Goal: Task Accomplishment & Management: Complete application form

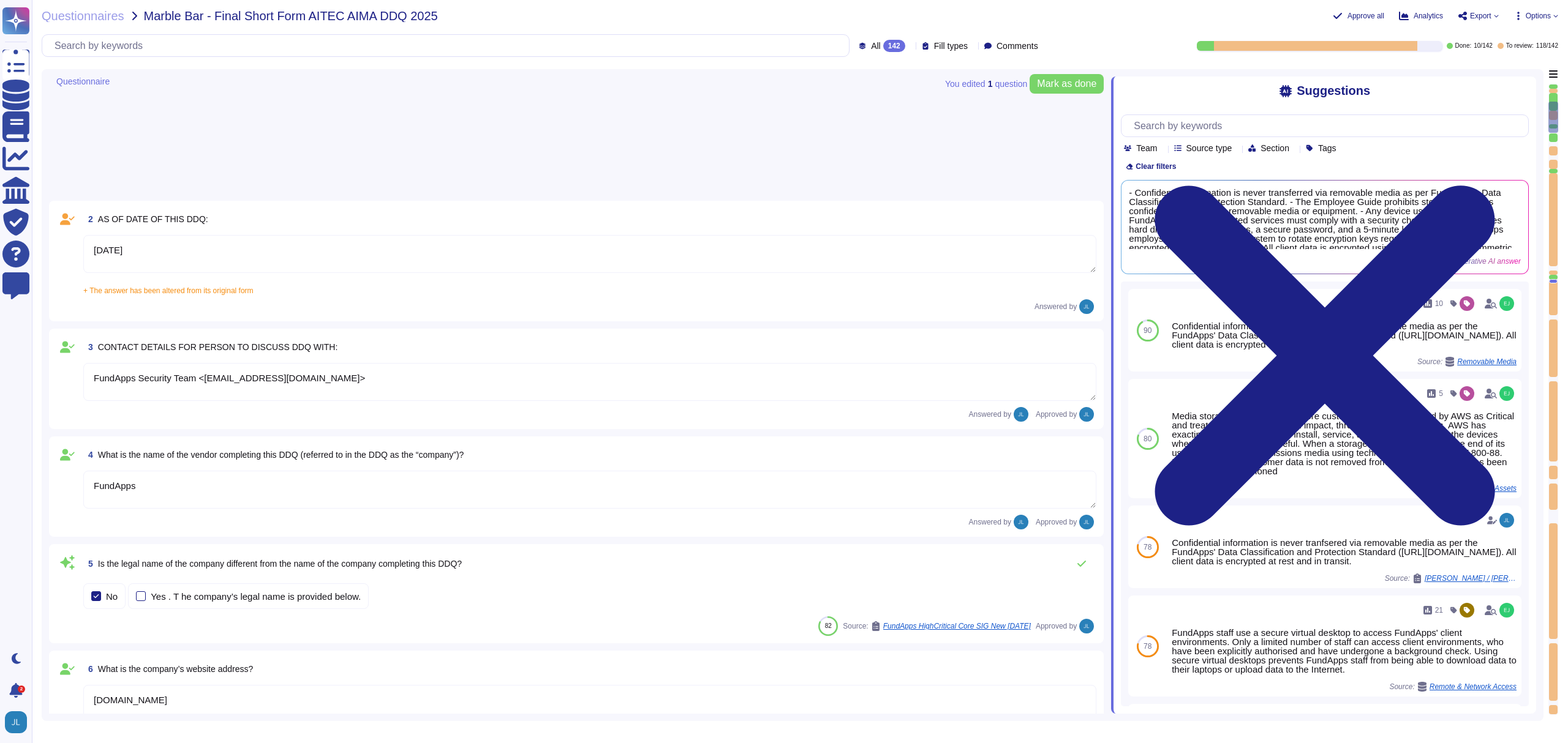
type textarea "[DATE]"
type textarea "FundApps Security Team <[EMAIL_ADDRESS][DOMAIN_NAME]>"
type textarea "FundApps"
type textarea "[DOMAIN_NAME]"
type textarea "[EMAIL_ADDRESS][DOMAIN_NAME]"
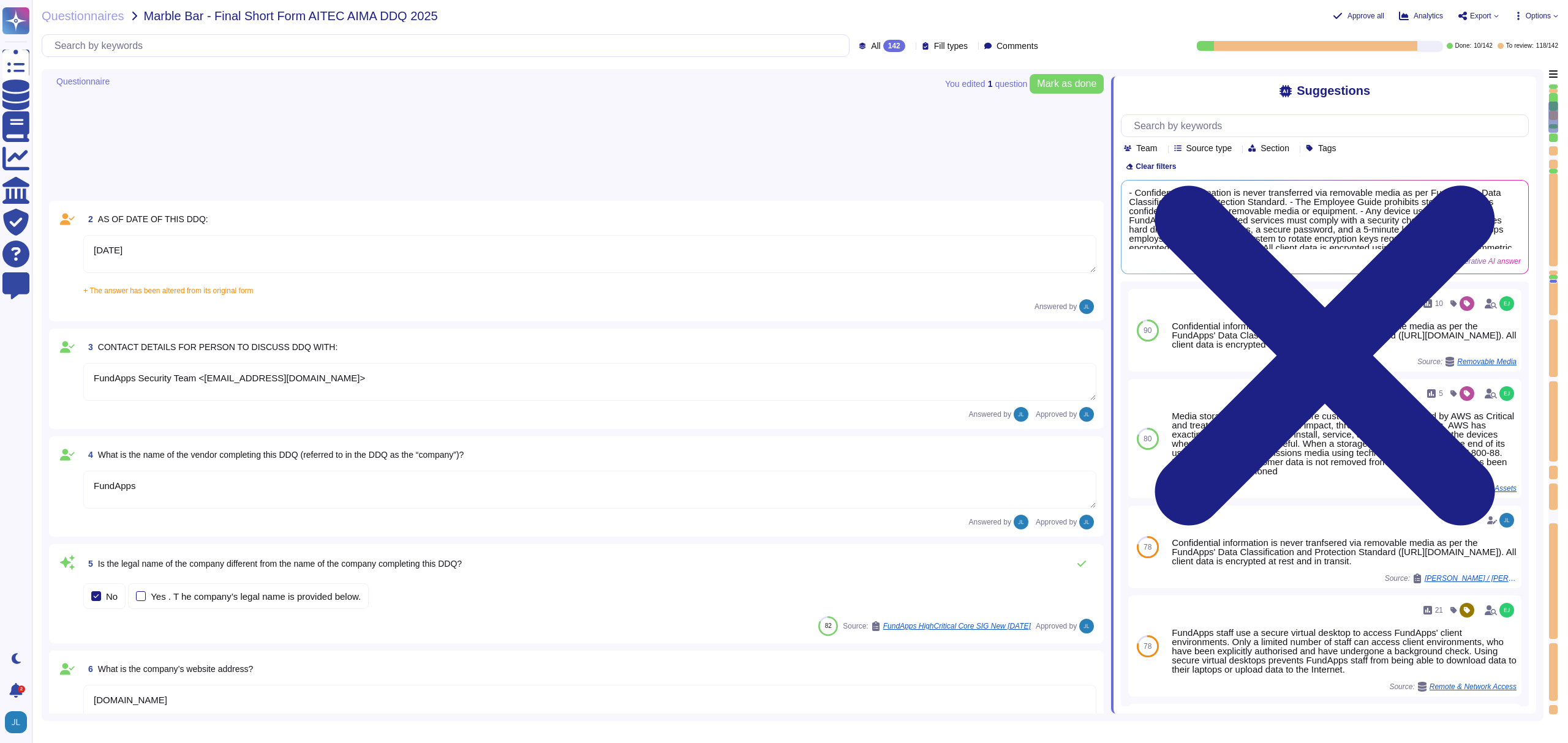
scroll to position [522, 0]
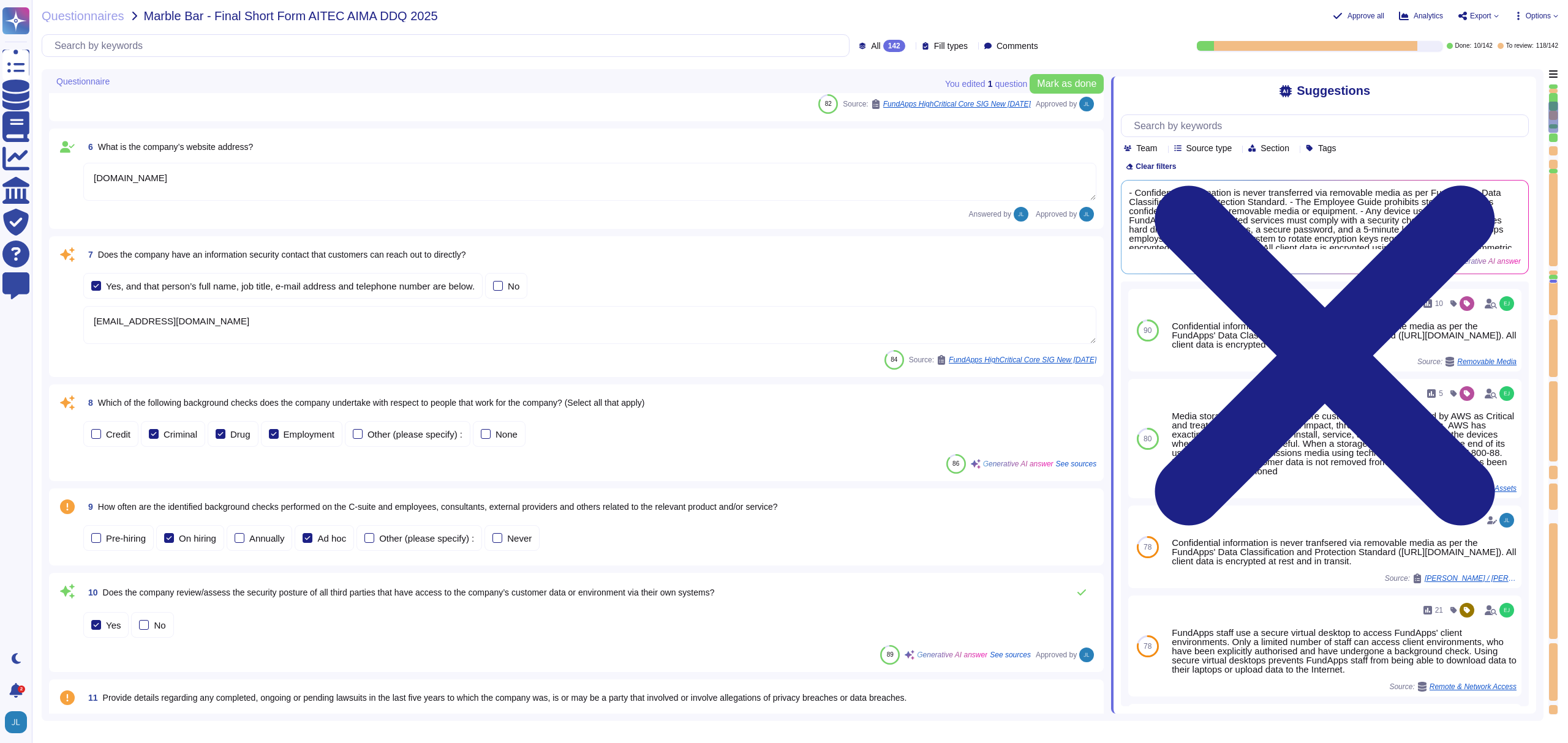
click at [244, 321] on textarea "[EMAIL_ADDRESS][DOMAIN_NAME]" at bounding box center [589, 325] width 1013 height 38
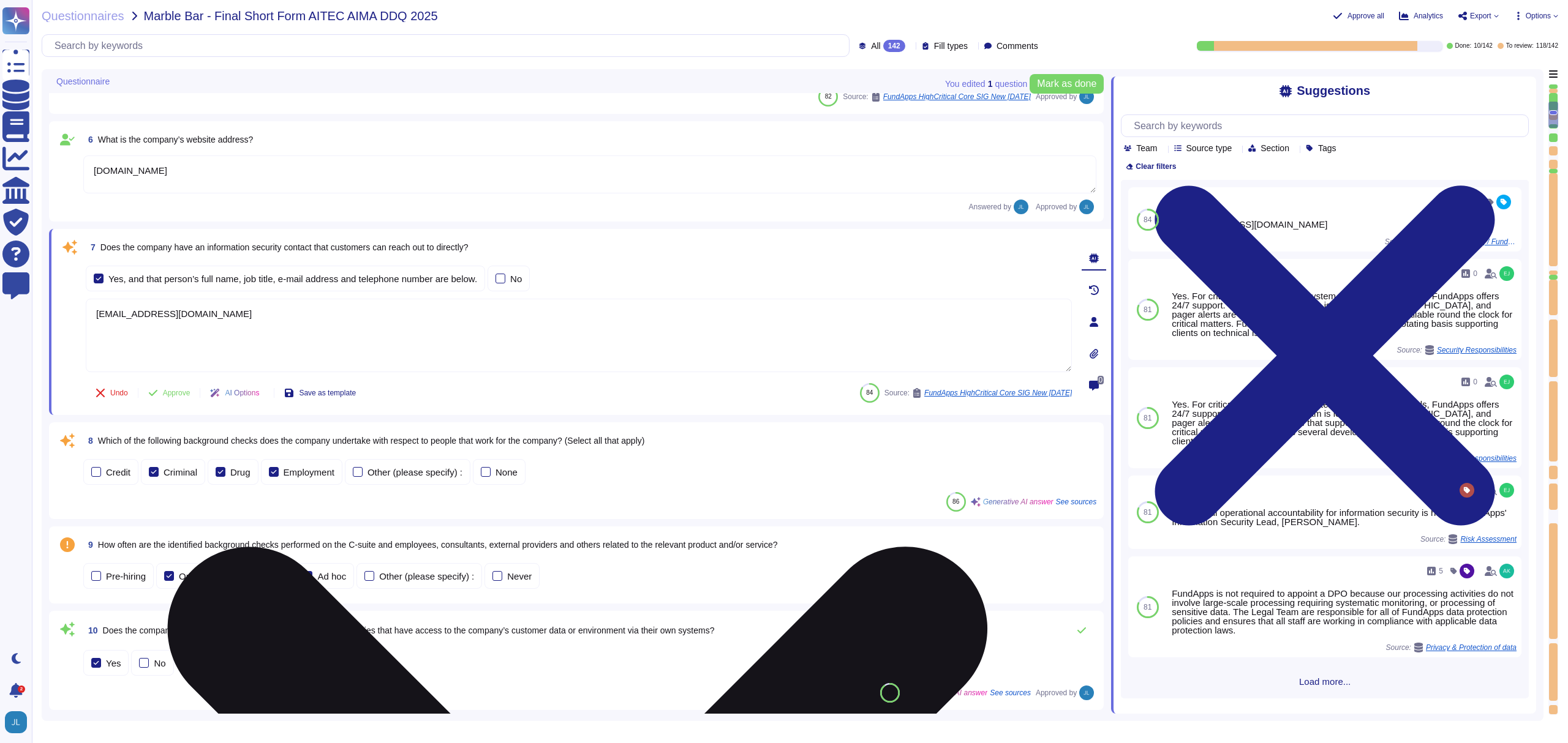
click at [244, 320] on textarea "[EMAIL_ADDRESS][DOMAIN_NAME]" at bounding box center [578, 335] width 986 height 74
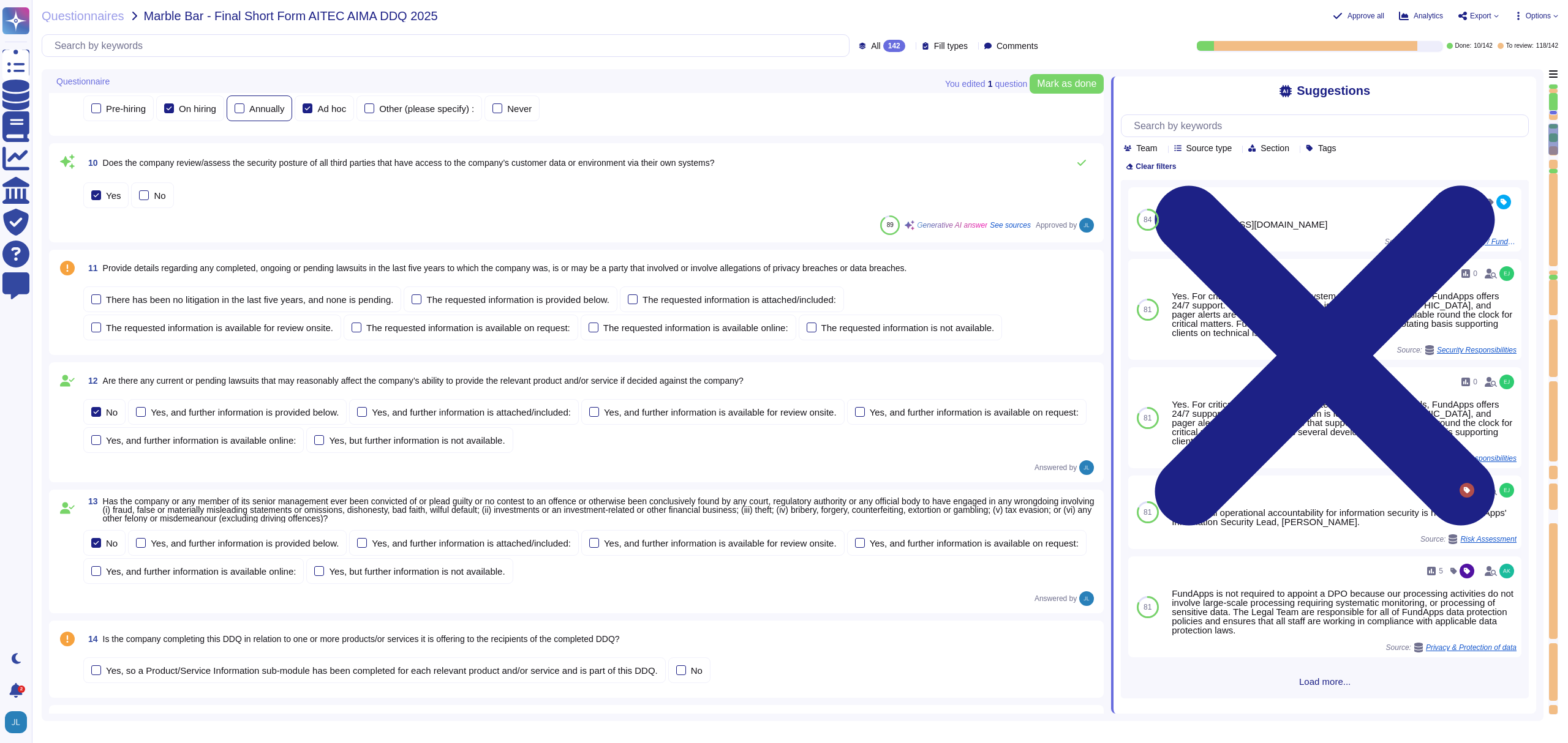
scroll to position [817, 0]
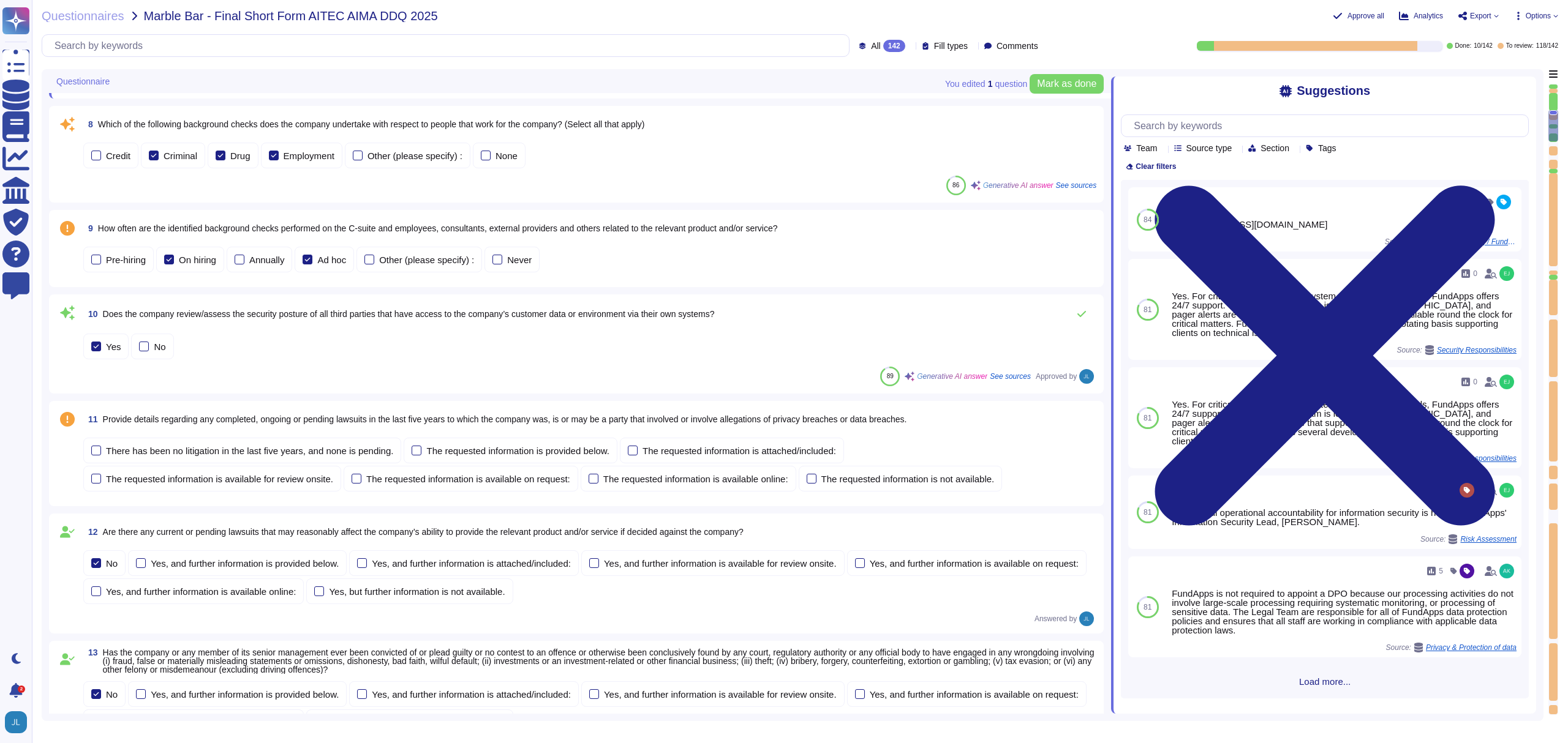
type textarea "[DOMAIN_NAME]"
click at [221, 155] on div at bounding box center [221, 155] width 10 height 10
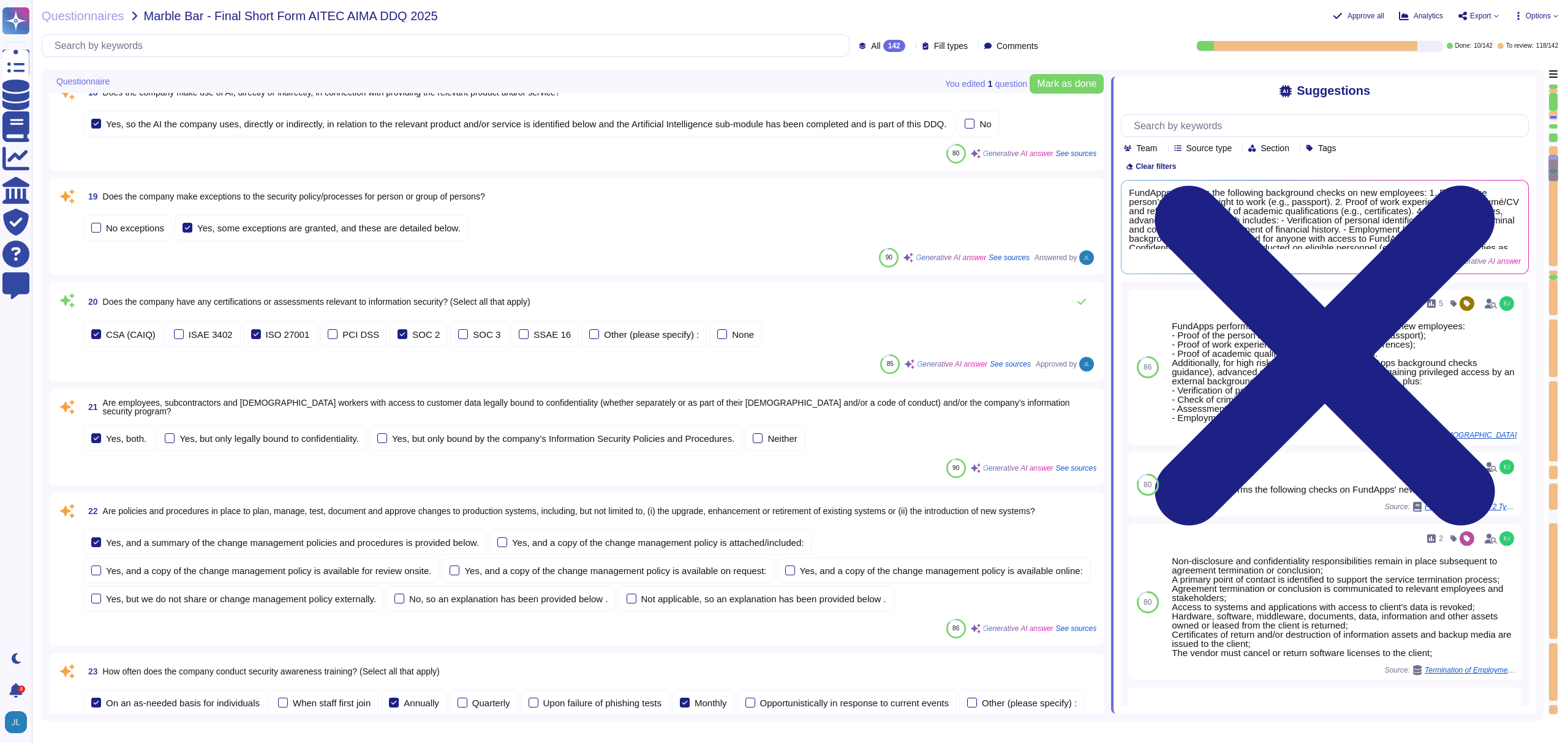
scroll to position [2214, 0]
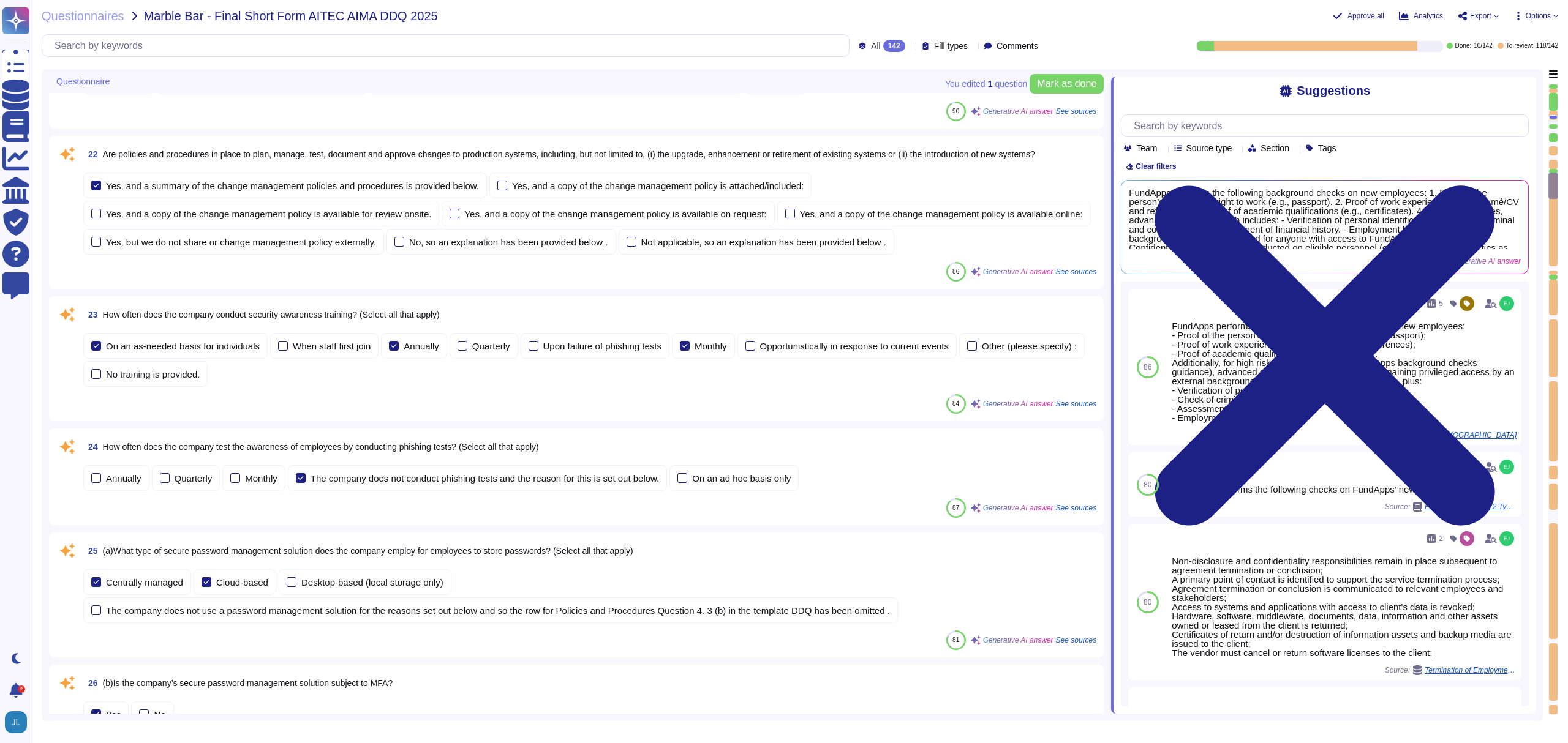
type textarea "The company refers to the relevant product and/or service as "FundApps Sharehol…"
type textarea "FundApps offers a range of services primarily focused on compliance and regulat…"
drag, startPoint x: 1555, startPoint y: 182, endPoint x: 1587, endPoint y: 582, distance: 401.3
click at [1567, 582] on html "Questionnaires Knowledge Base Documents Analytics CAIQ / SIG Trust Center Help …" at bounding box center [784, 372] width 1568 height 743
click at [1551, 581] on div at bounding box center [1552, 581] width 8 height 115
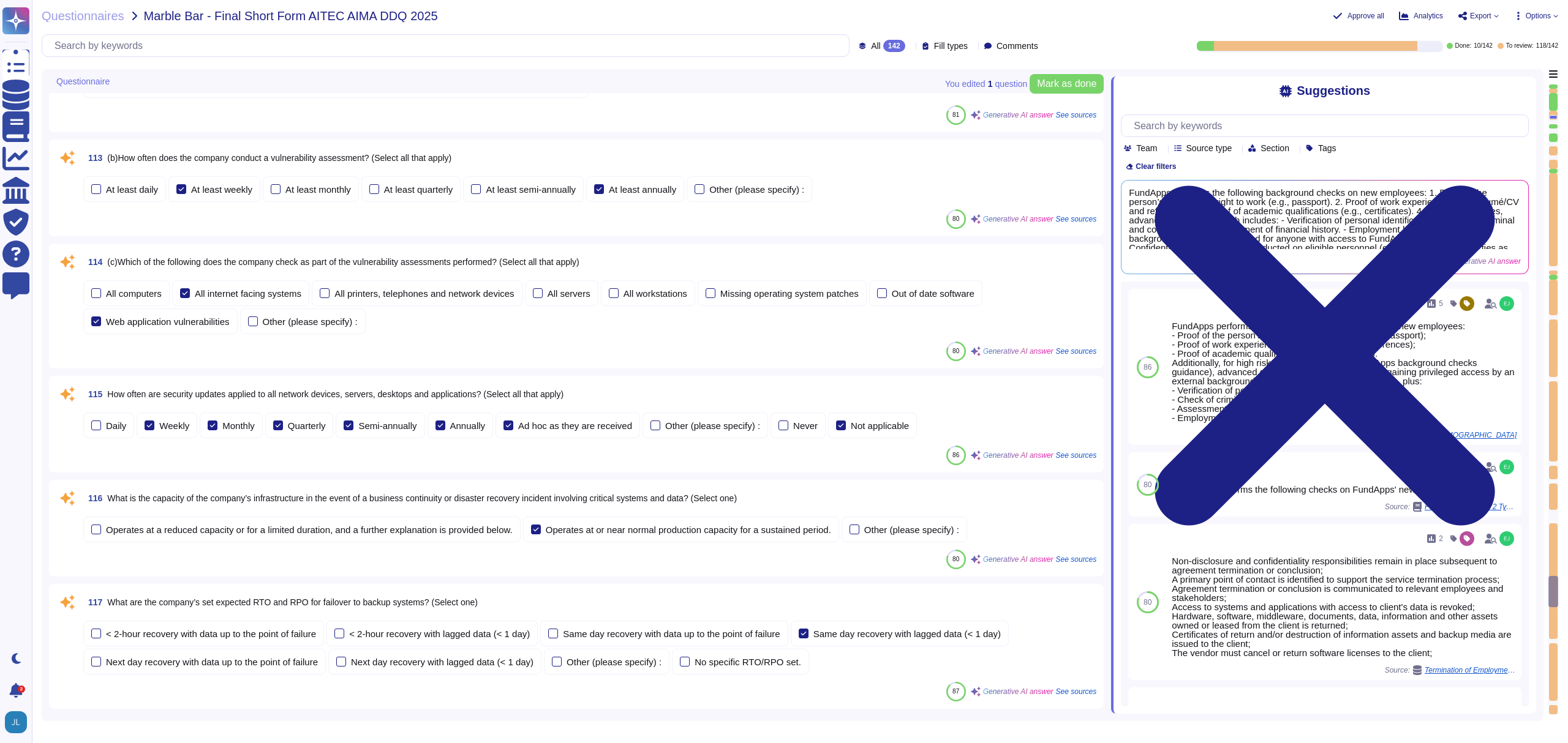
scroll to position [12392, 0]
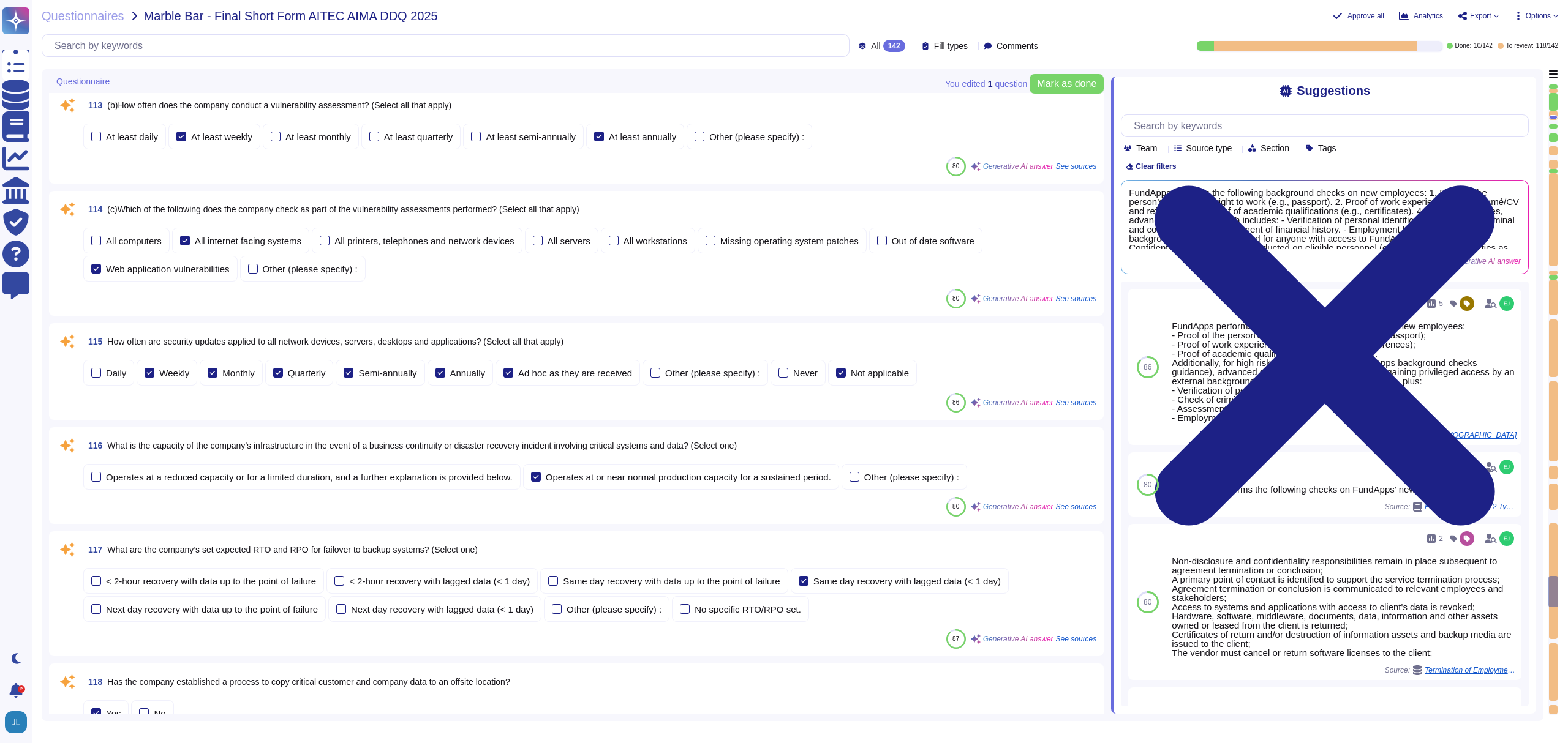
click at [853, 353] on div "115 How often are security updates applied to all network devices, servers, des…" at bounding box center [589, 342] width 1013 height 22
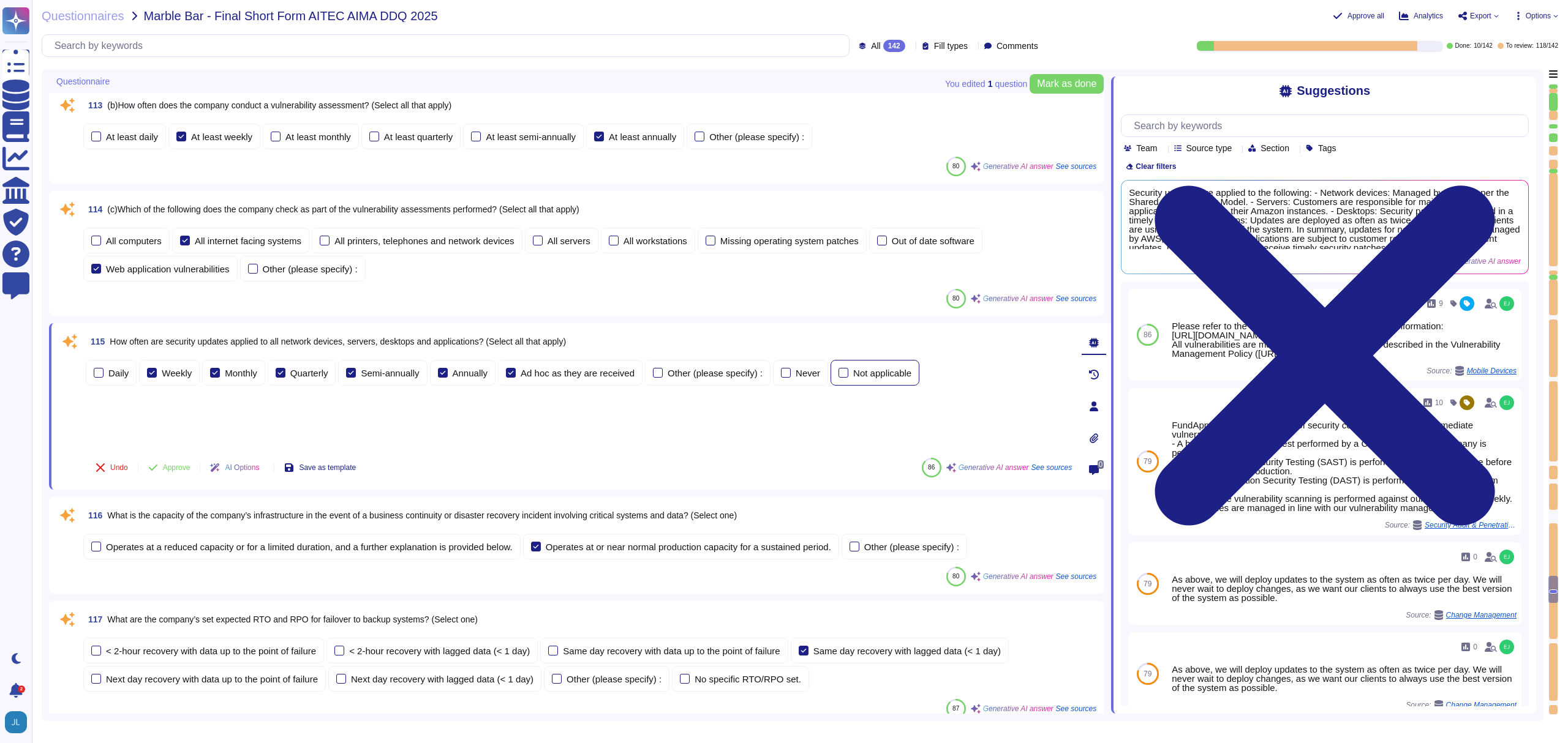
click at [888, 385] on div "Not applicable" at bounding box center [874, 373] width 88 height 26
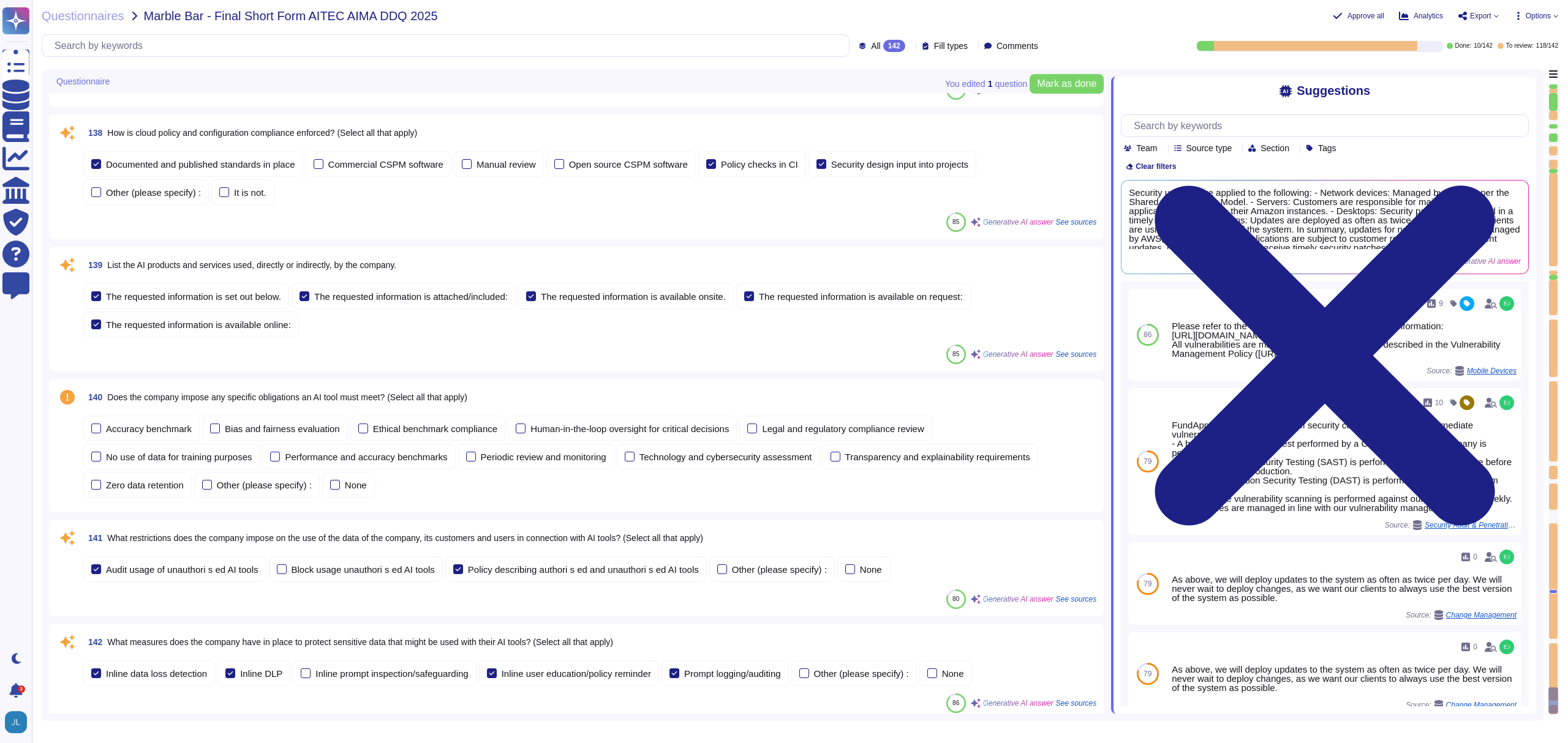
scroll to position [15318, 0]
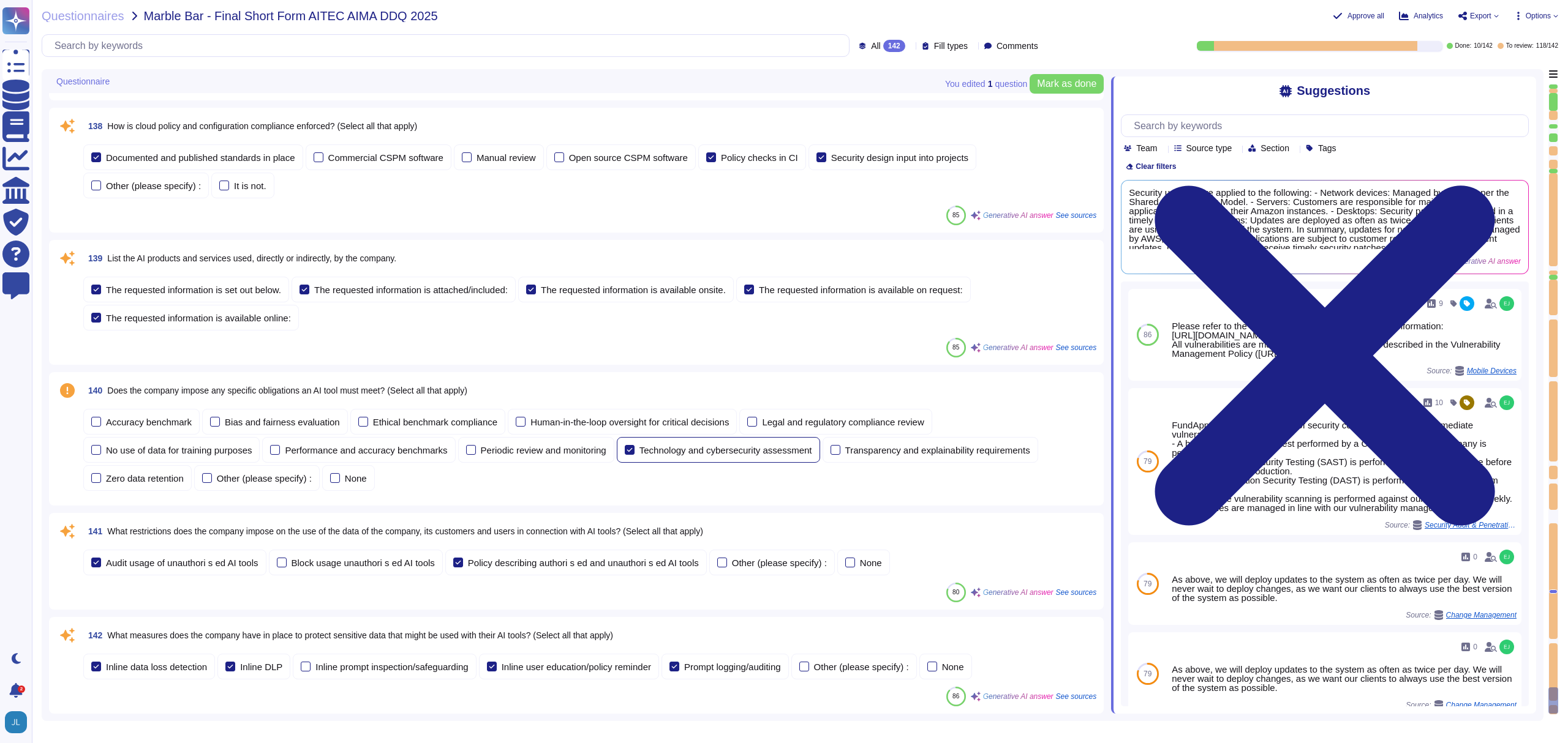
click at [691, 455] on div "Technology and cybersecurity assessment" at bounding box center [718, 451] width 203 height 26
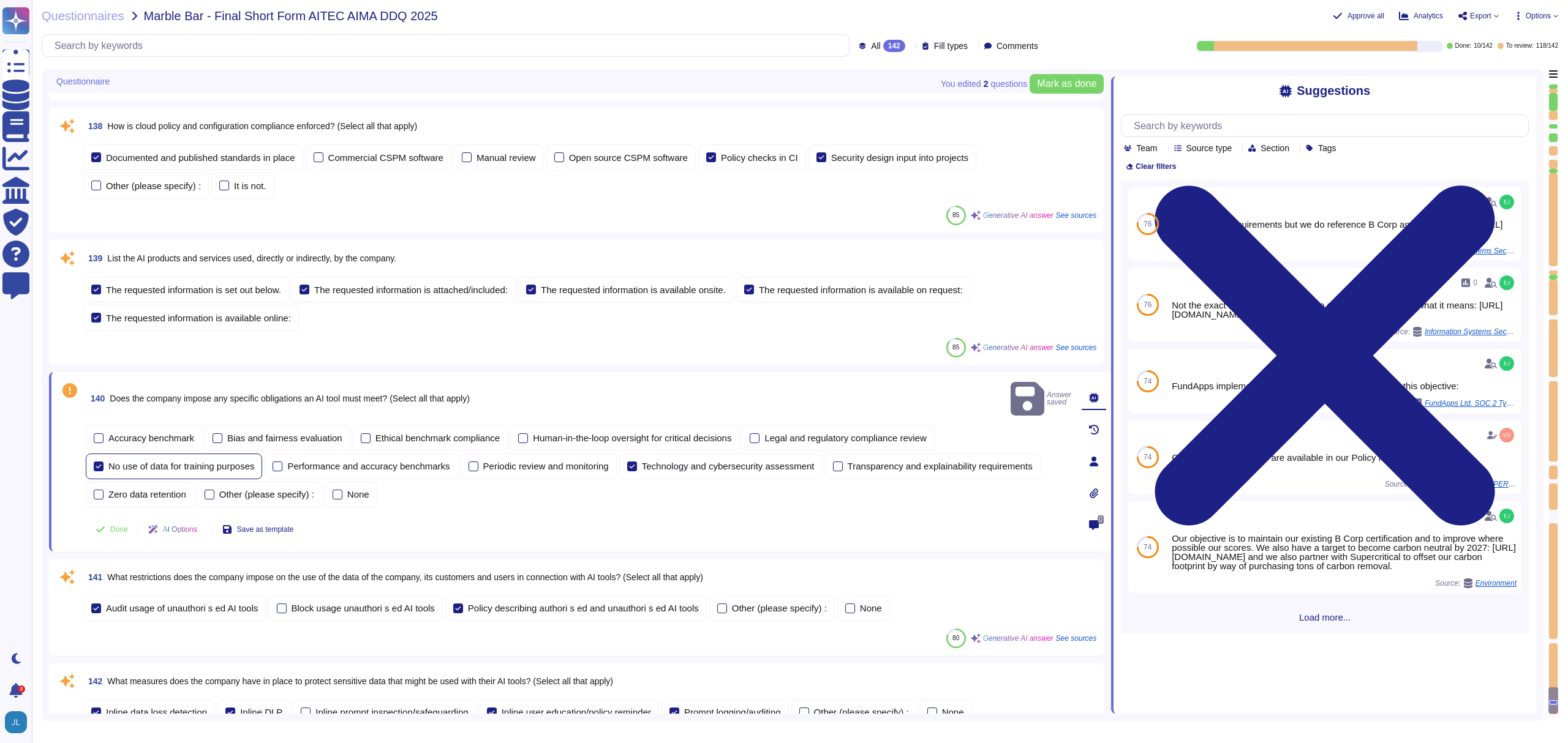
click at [247, 462] on div "No use of data for training purposes" at bounding box center [181, 466] width 146 height 9
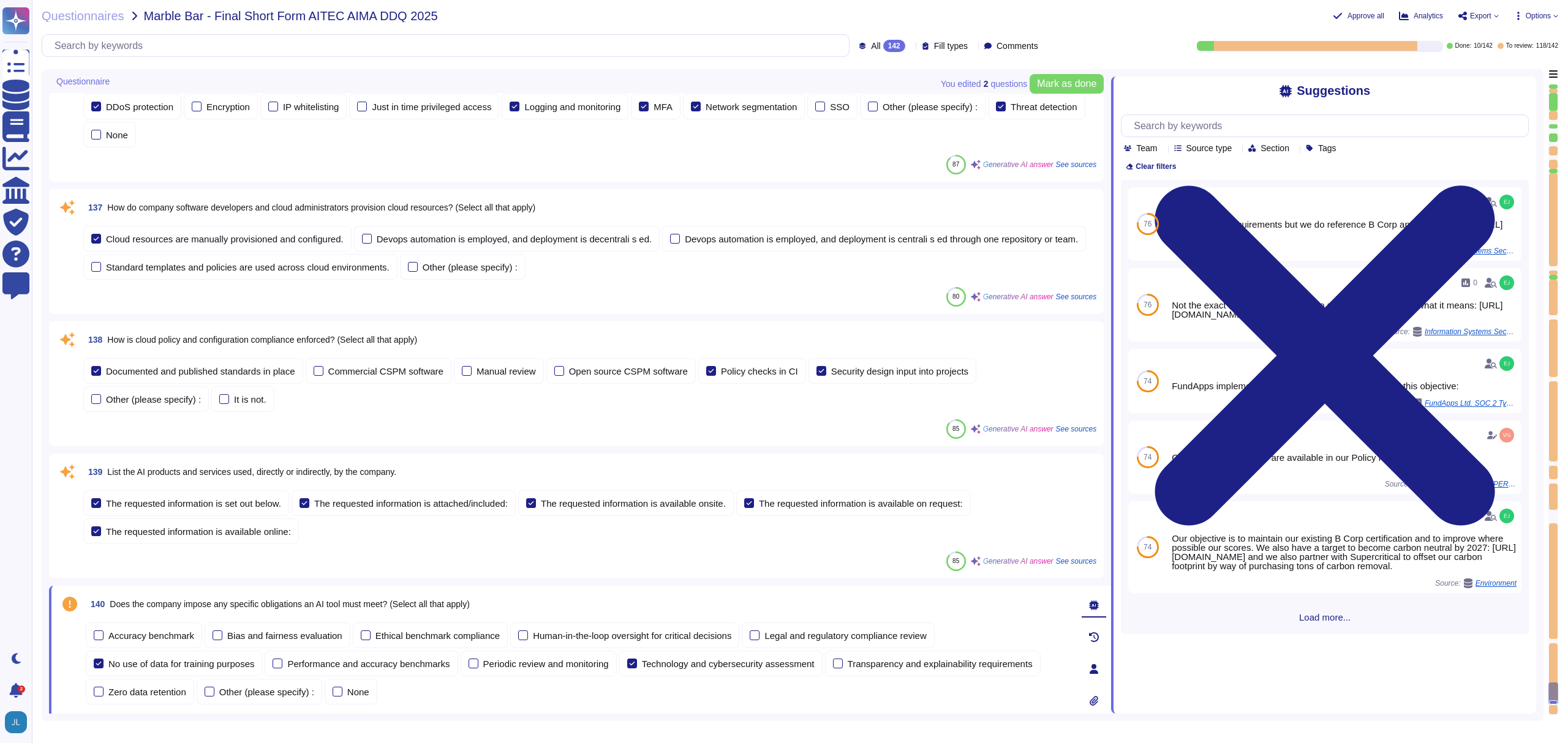
scroll to position [15110, 0]
click at [461, 501] on div "The requested information is attached/included:" at bounding box center [411, 506] width 194 height 9
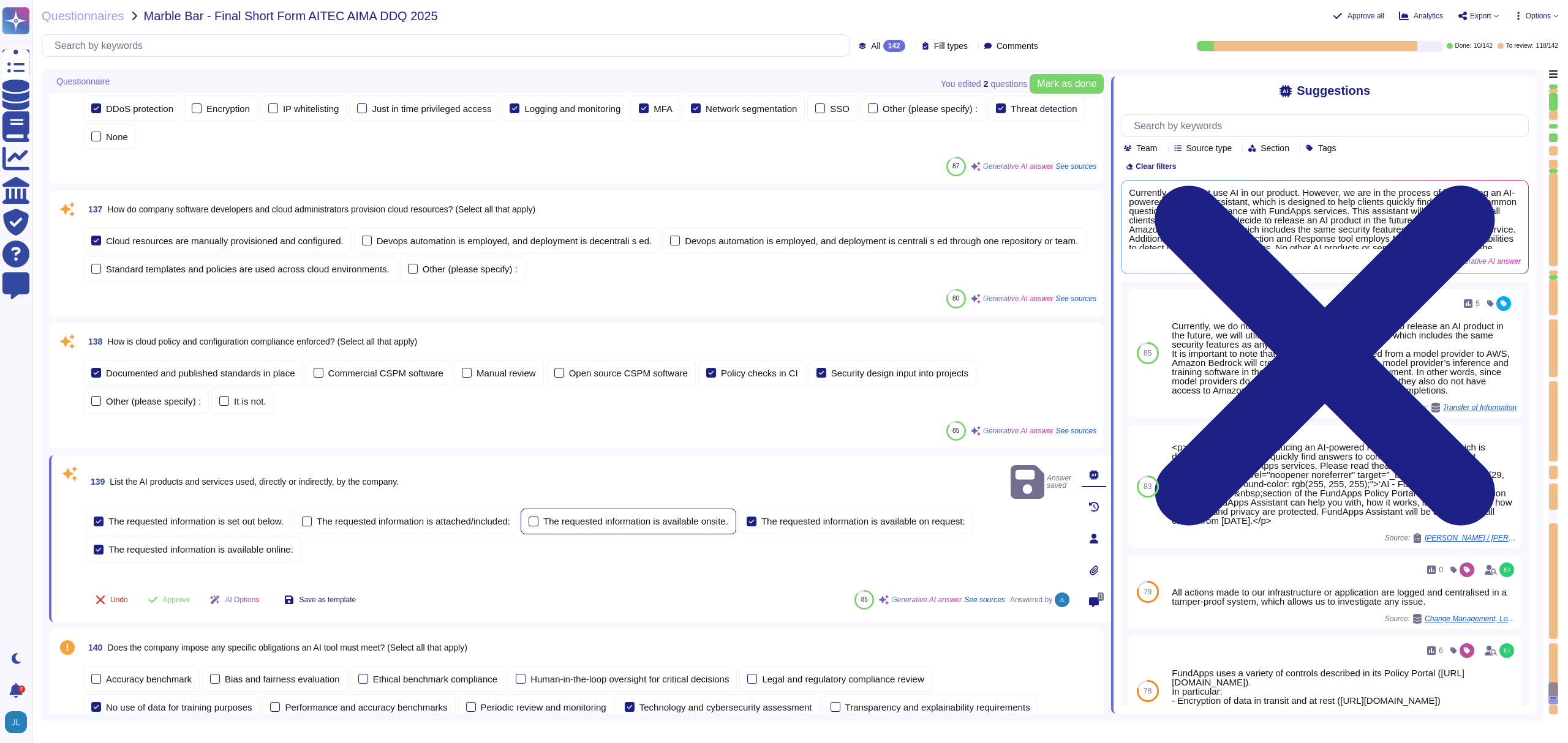
click at [697, 517] on div "The requested information is available onsite." at bounding box center [635, 521] width 185 height 9
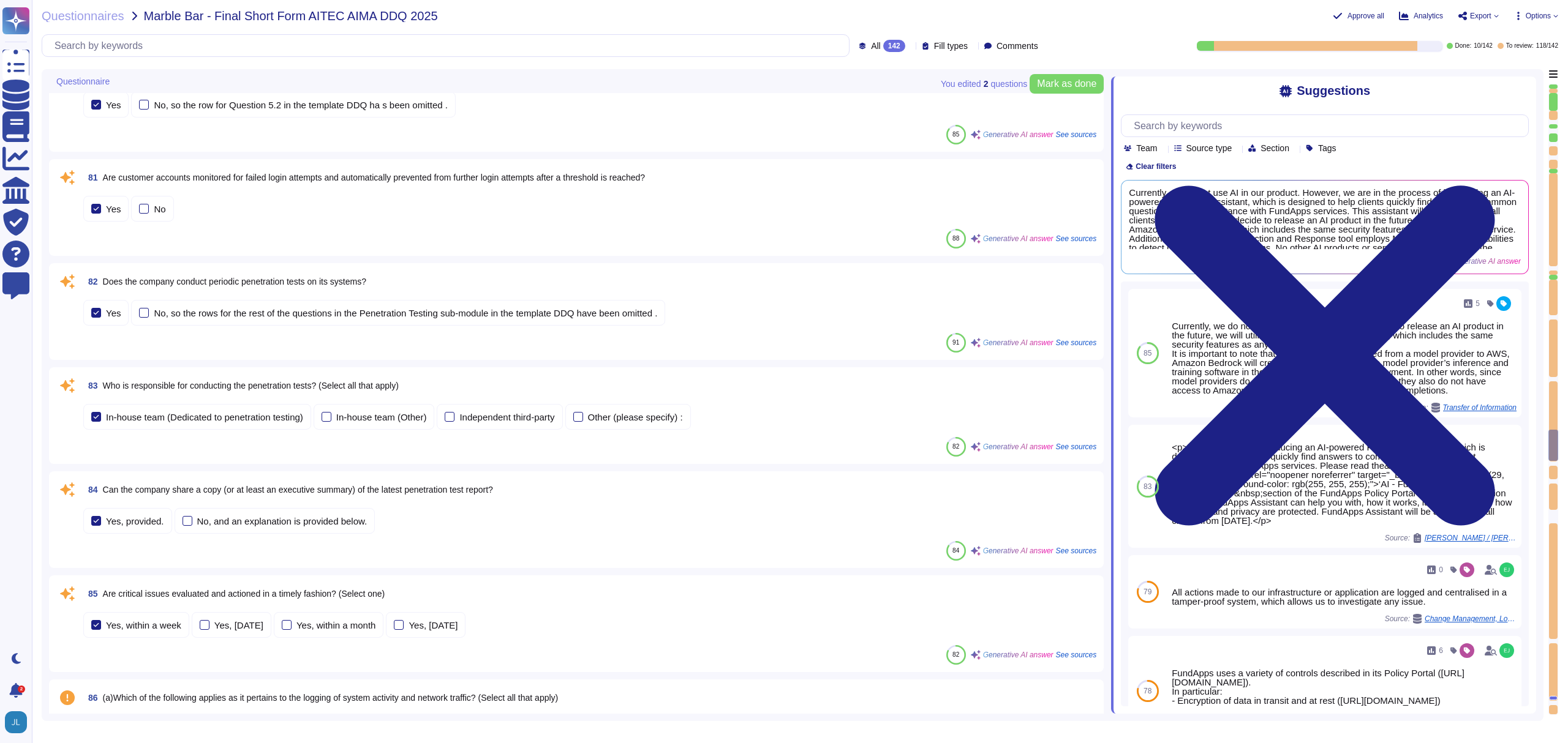
scroll to position [8738, 0]
click at [770, 389] on div "83 Who is responsible for conducting the penetration tests? (Select all that ap…" at bounding box center [589, 385] width 1013 height 22
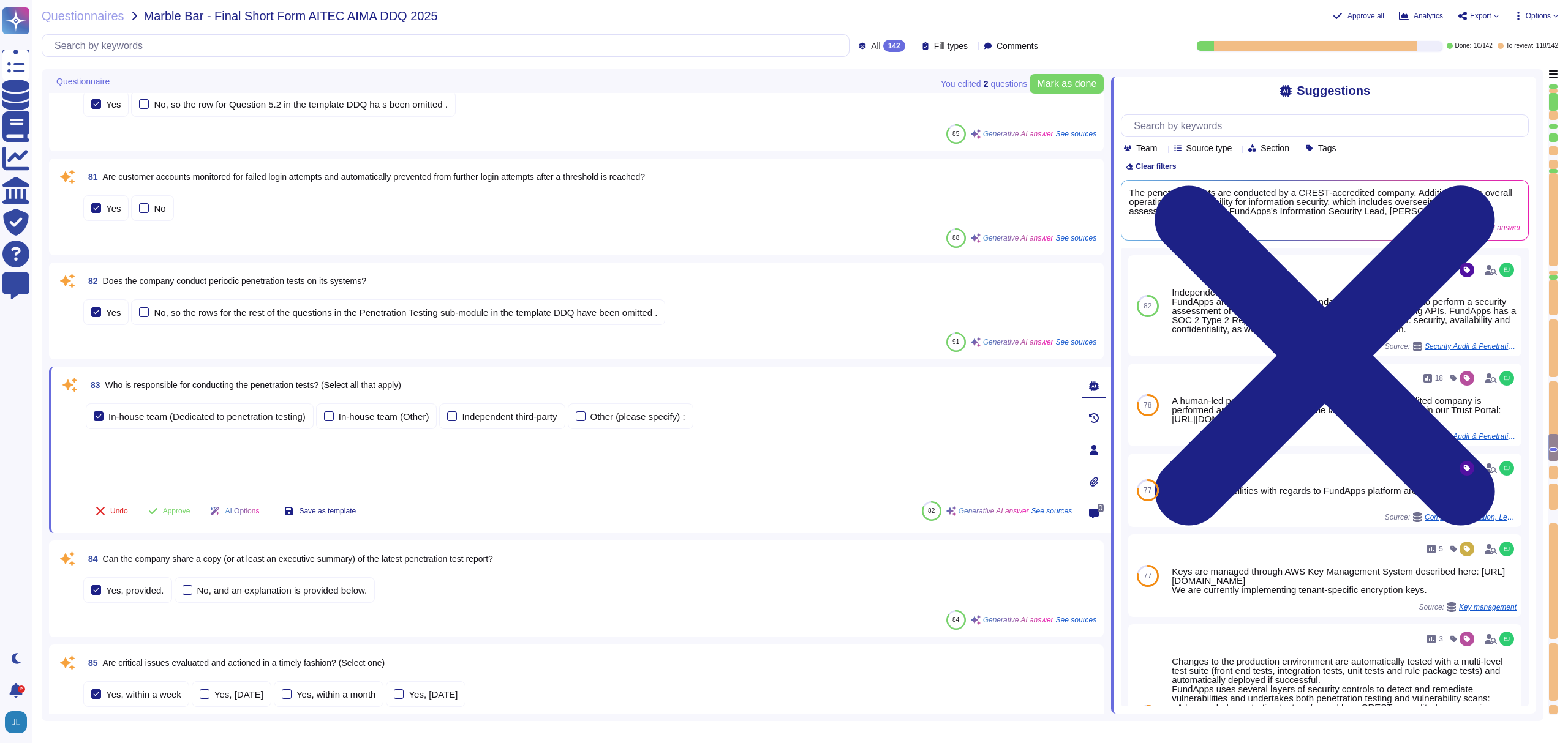
click at [1062, 512] on span "See sources" at bounding box center [1052, 511] width 41 height 7
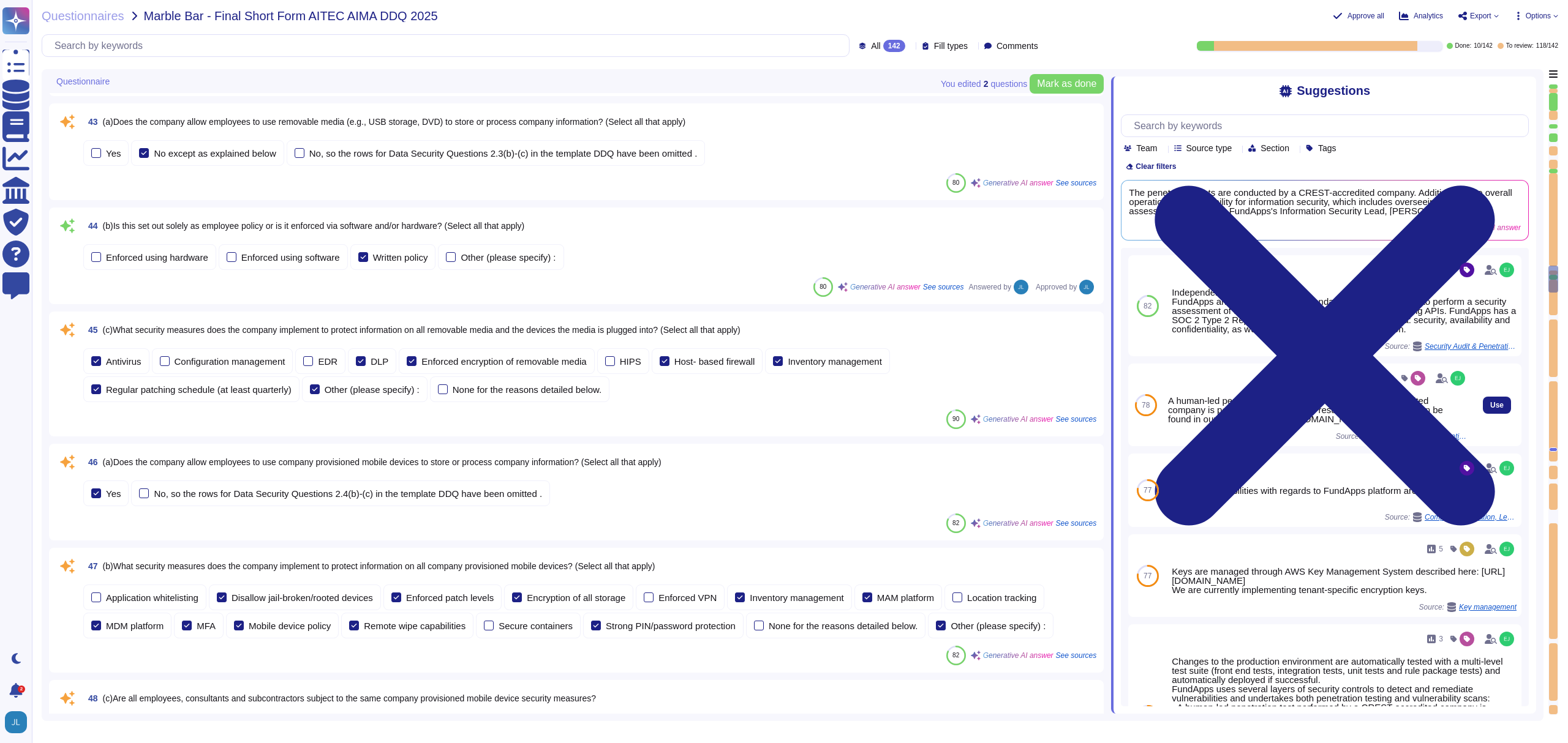
scroll to position [4470, 0]
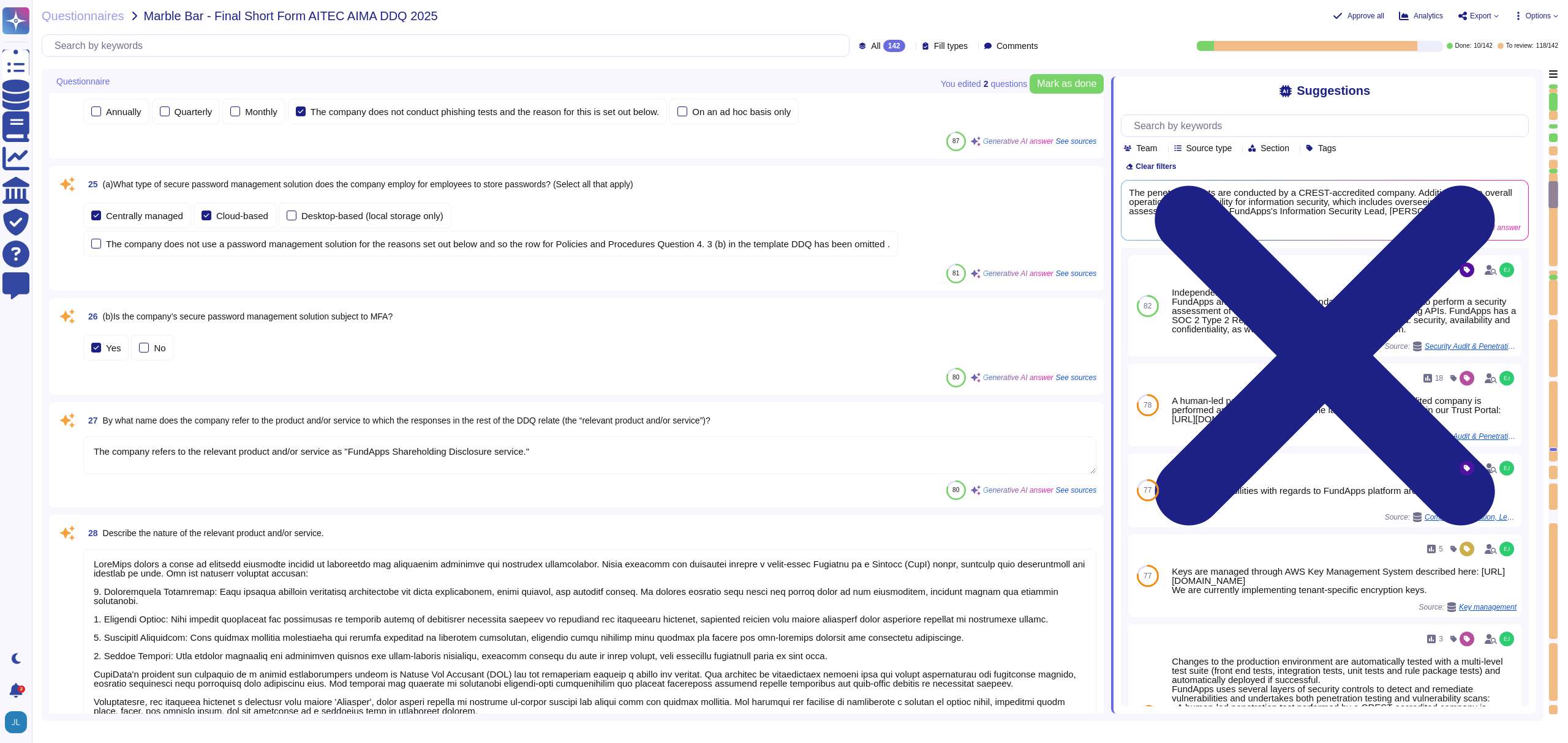
type textarea "The company refers to the relevant product and/or service as "FundApps Sharehol…"
type textarea "FundApps offers a range of services primarily focused on compliance and regulat…"
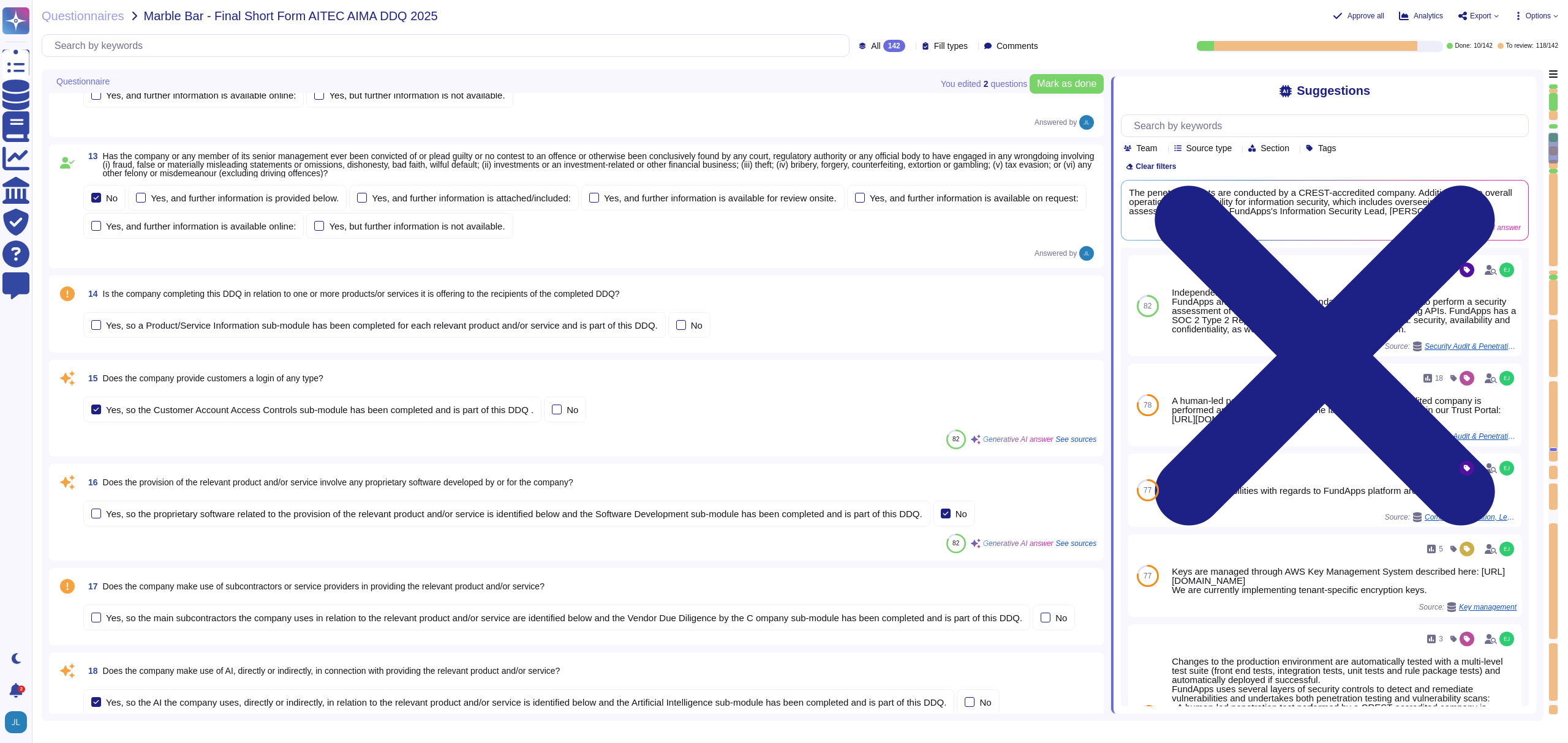
scroll to position [844, 0]
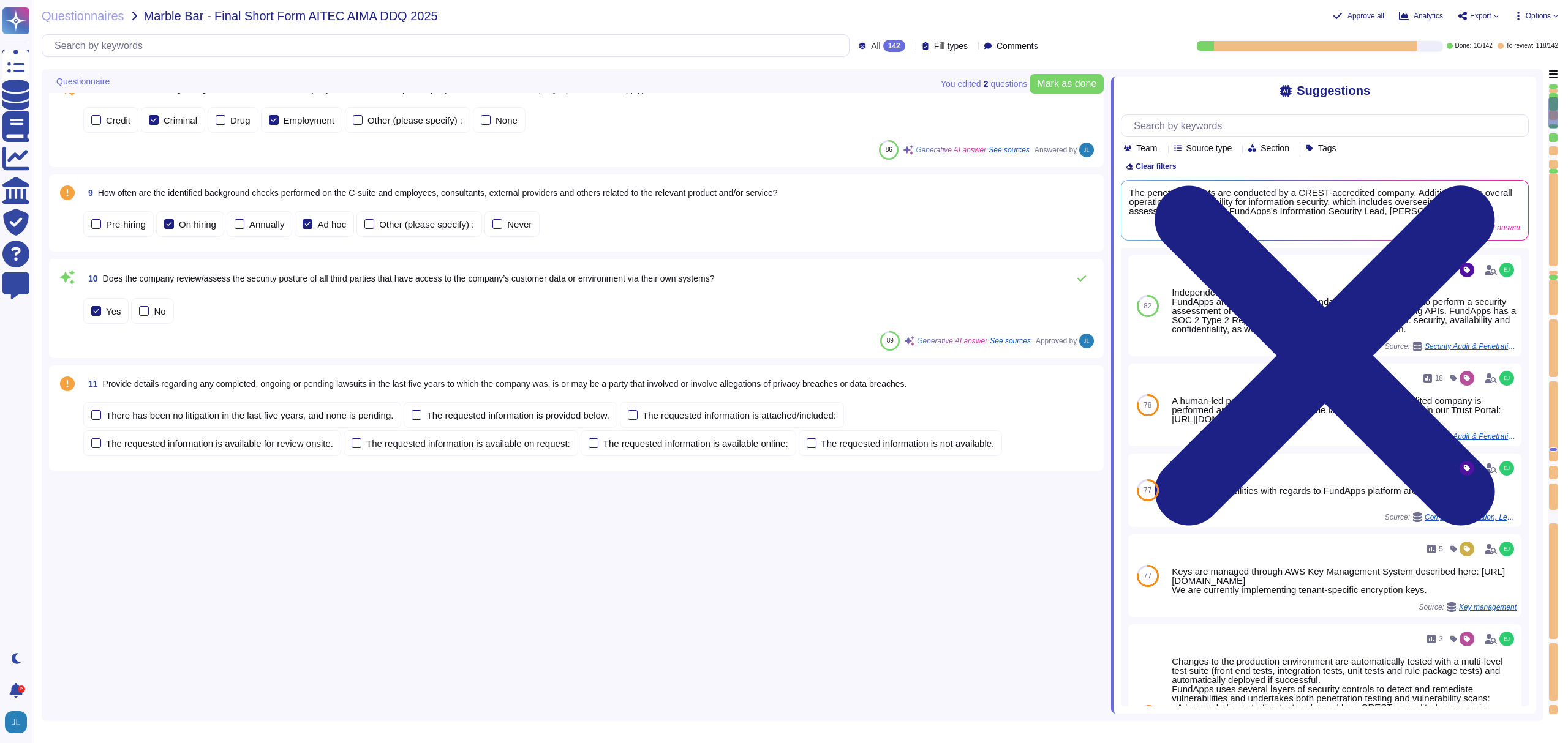
type textarea "FundApps"
type textarea "[DATE]"
type textarea "FundApps Security Team <[EMAIL_ADDRESS][DOMAIN_NAME]>"
type textarea "FundApps"
type textarea "[DOMAIN_NAME]"
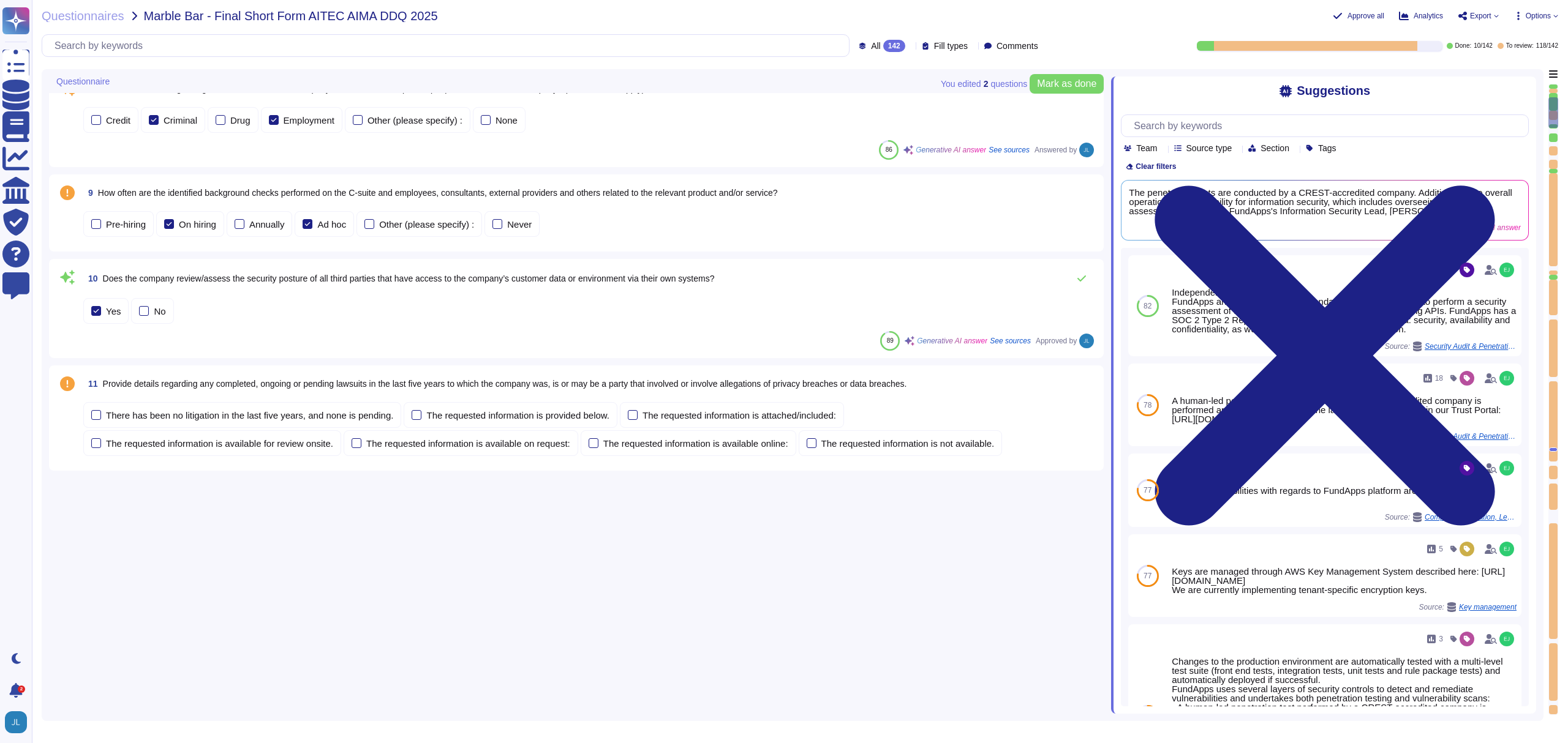
type textarea "[EMAIL_ADDRESS][DOMAIN_NAME]"
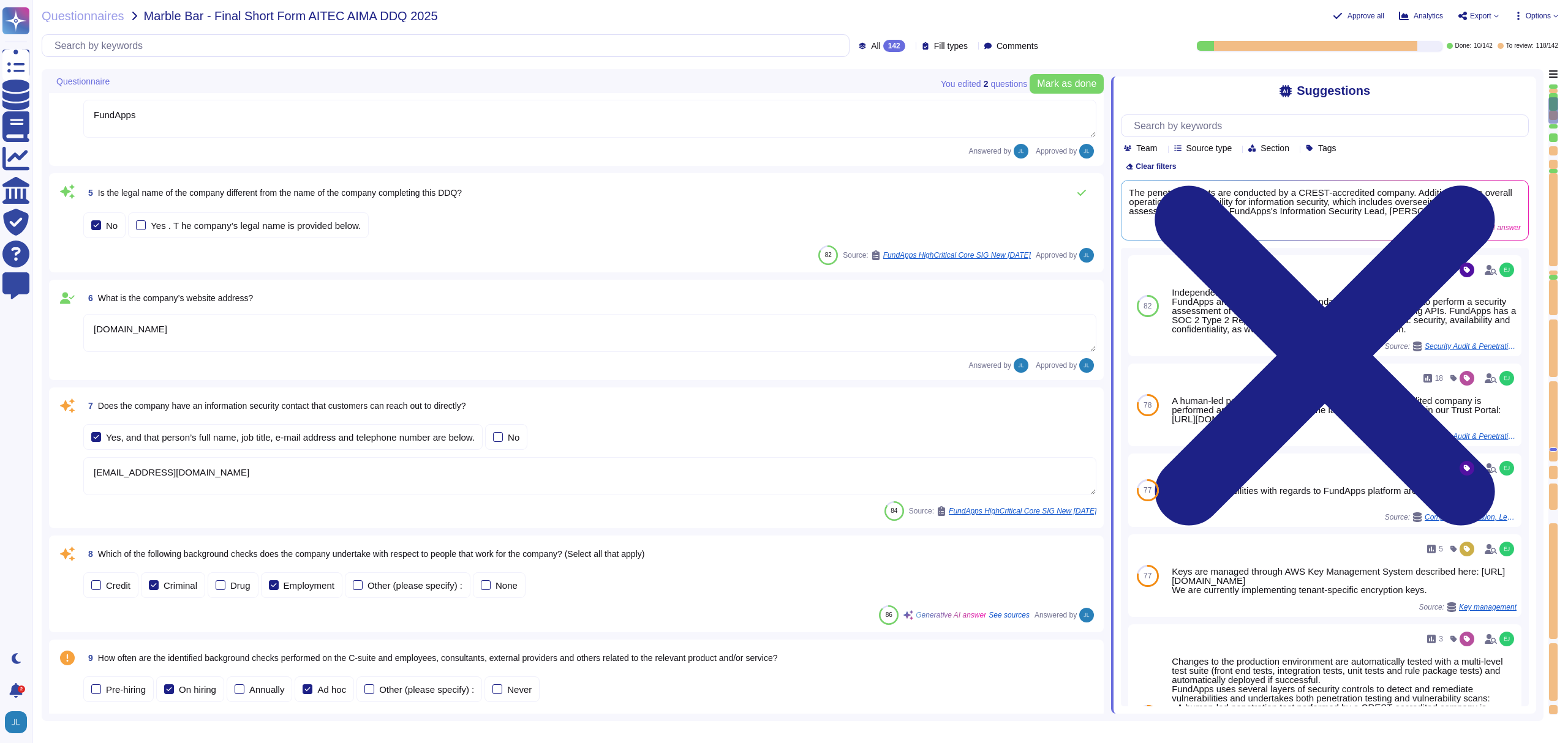
scroll to position [382, 0]
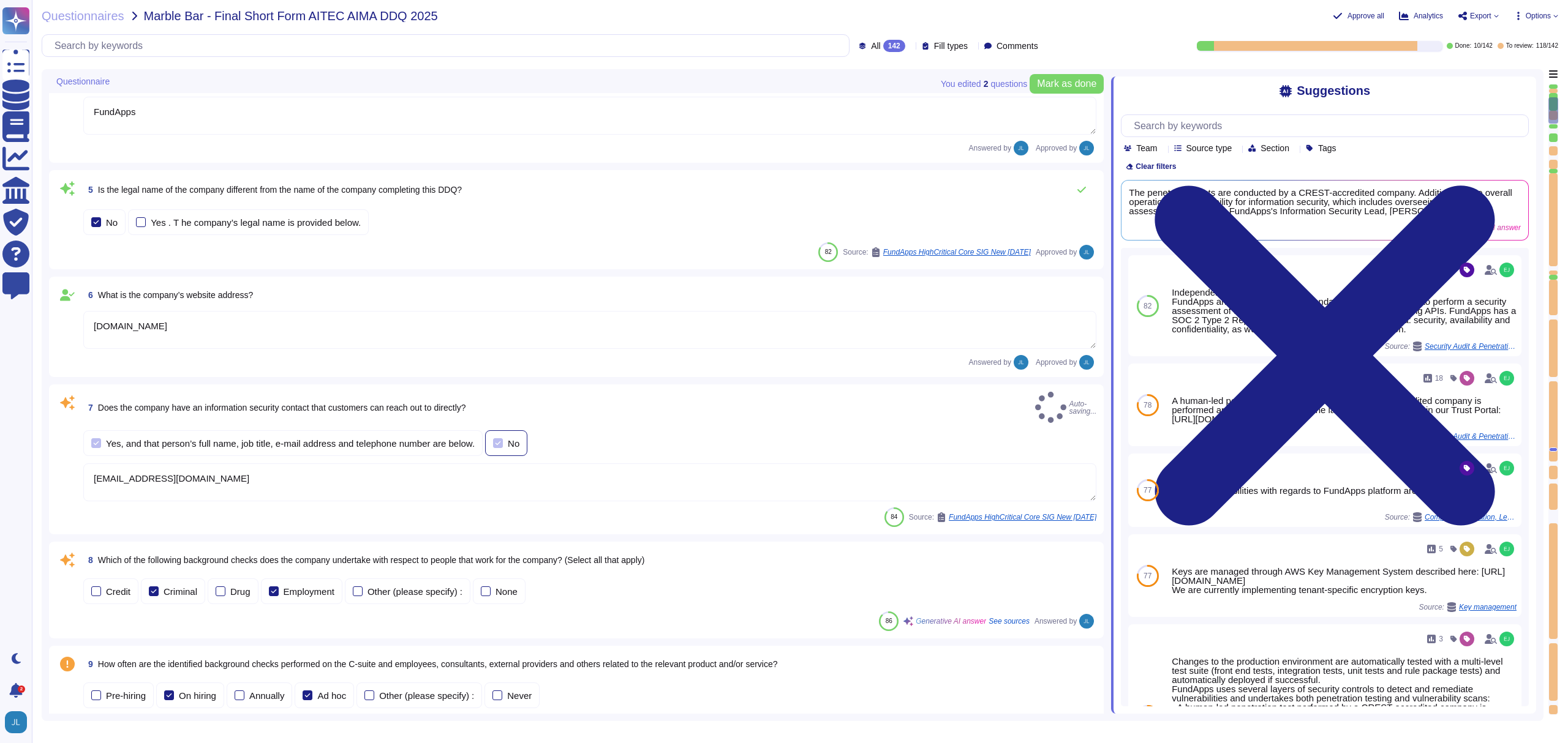
click at [517, 439] on label "No" at bounding box center [506, 443] width 26 height 10
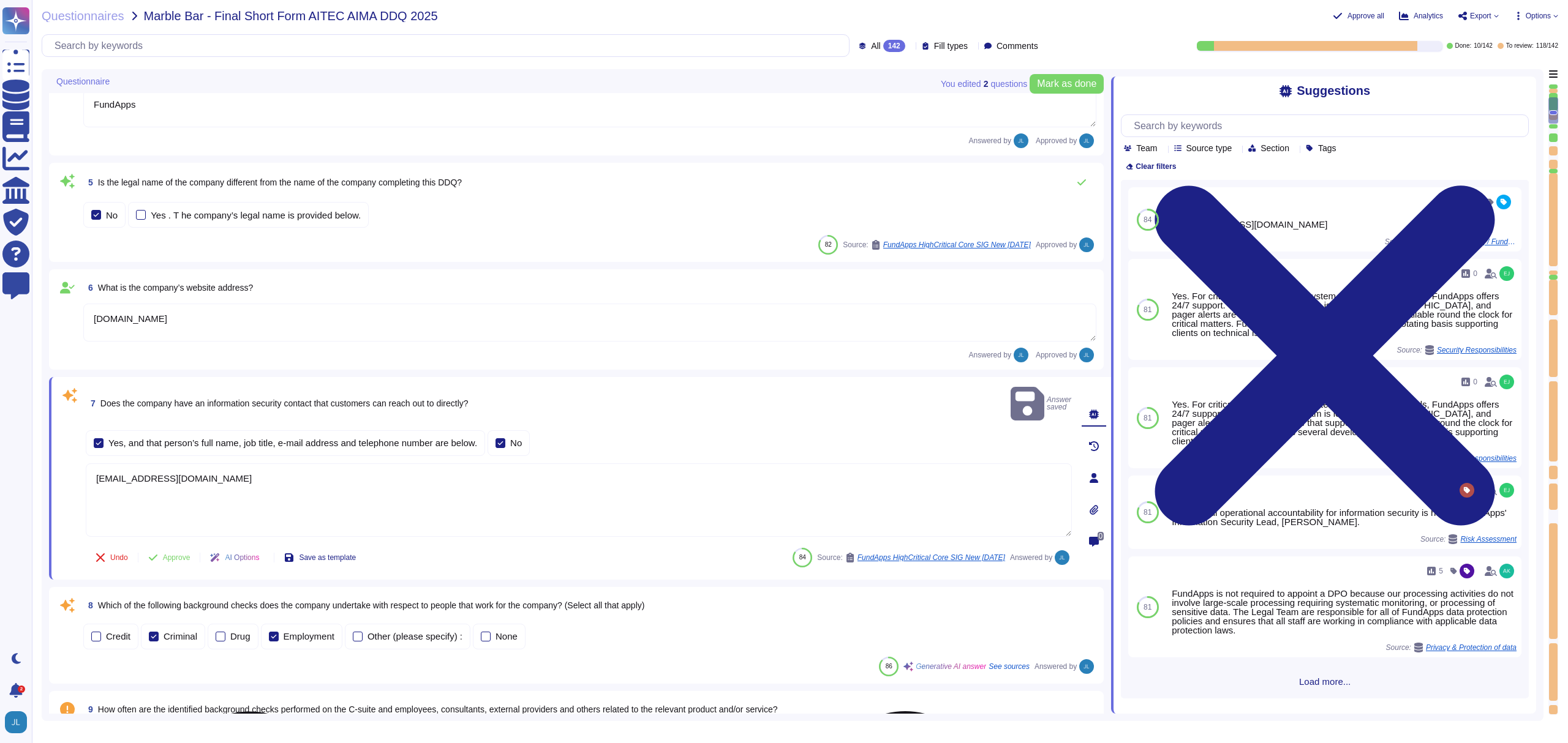
click at [242, 475] on textarea "[EMAIL_ADDRESS][DOMAIN_NAME]" at bounding box center [578, 500] width 986 height 74
click at [241, 474] on textarea "[EMAIL_ADDRESS][DOMAIN_NAME]" at bounding box center [578, 500] width 986 height 74
click at [241, 473] on textarea "[EMAIL_ADDRESS][DOMAIN_NAME]" at bounding box center [578, 500] width 986 height 74
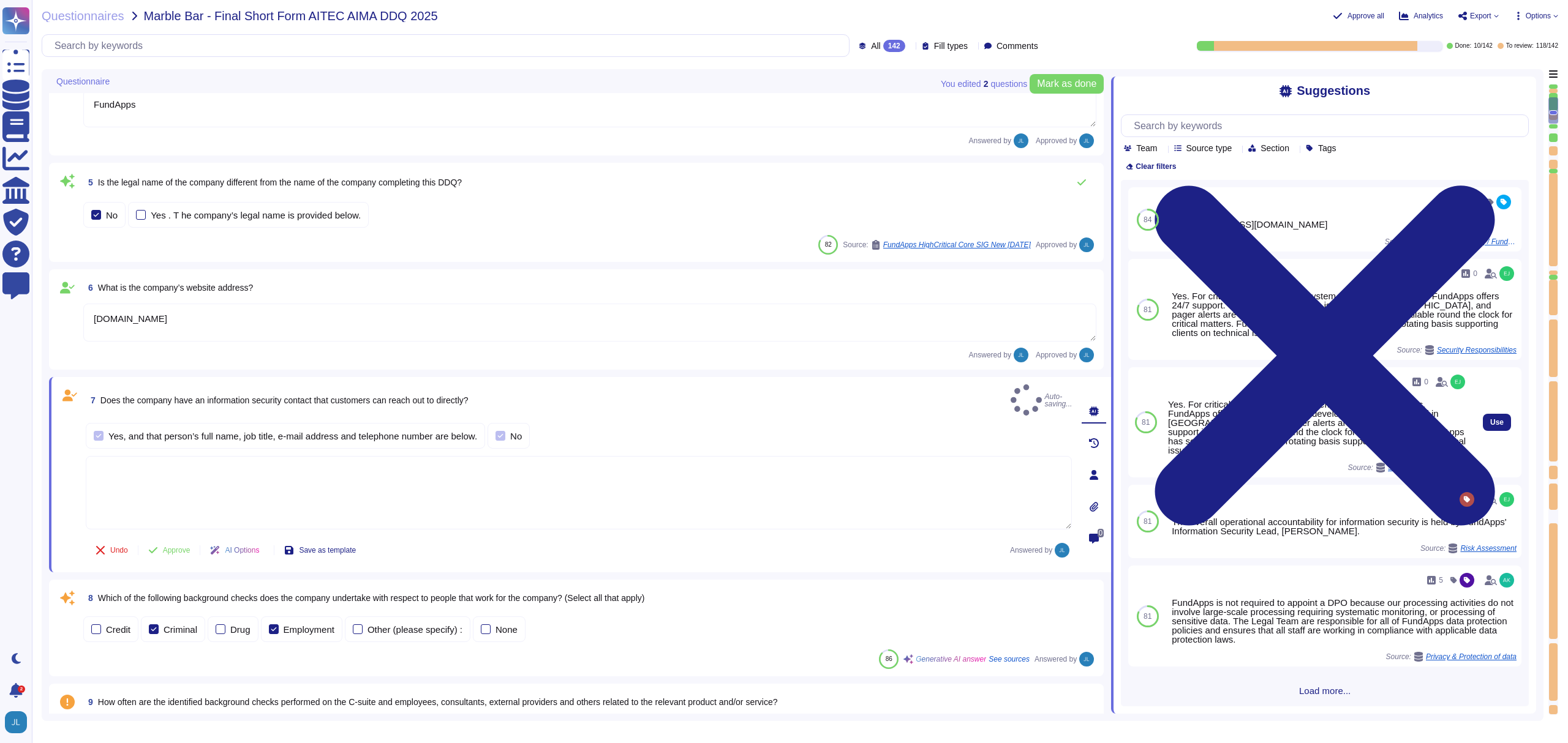
drag, startPoint x: 1191, startPoint y: 403, endPoint x: 1243, endPoint y: 414, distance: 53.2
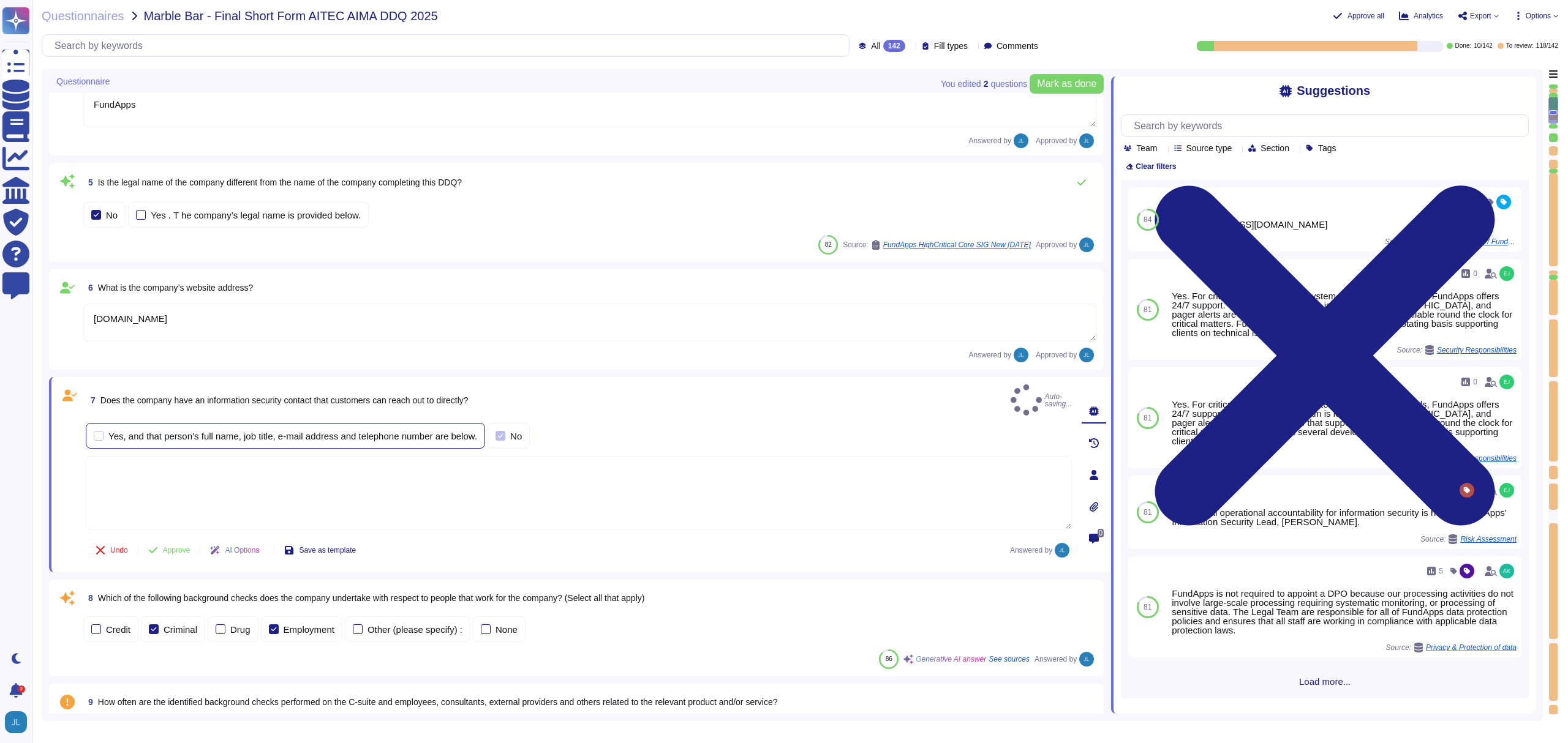
click at [220, 434] on div "Yes, and that person’s full name, job title, e-mail address and telephone numbe…" at bounding box center [285, 436] width 399 height 26
click at [180, 547] on span "Approve" at bounding box center [177, 550] width 28 height 7
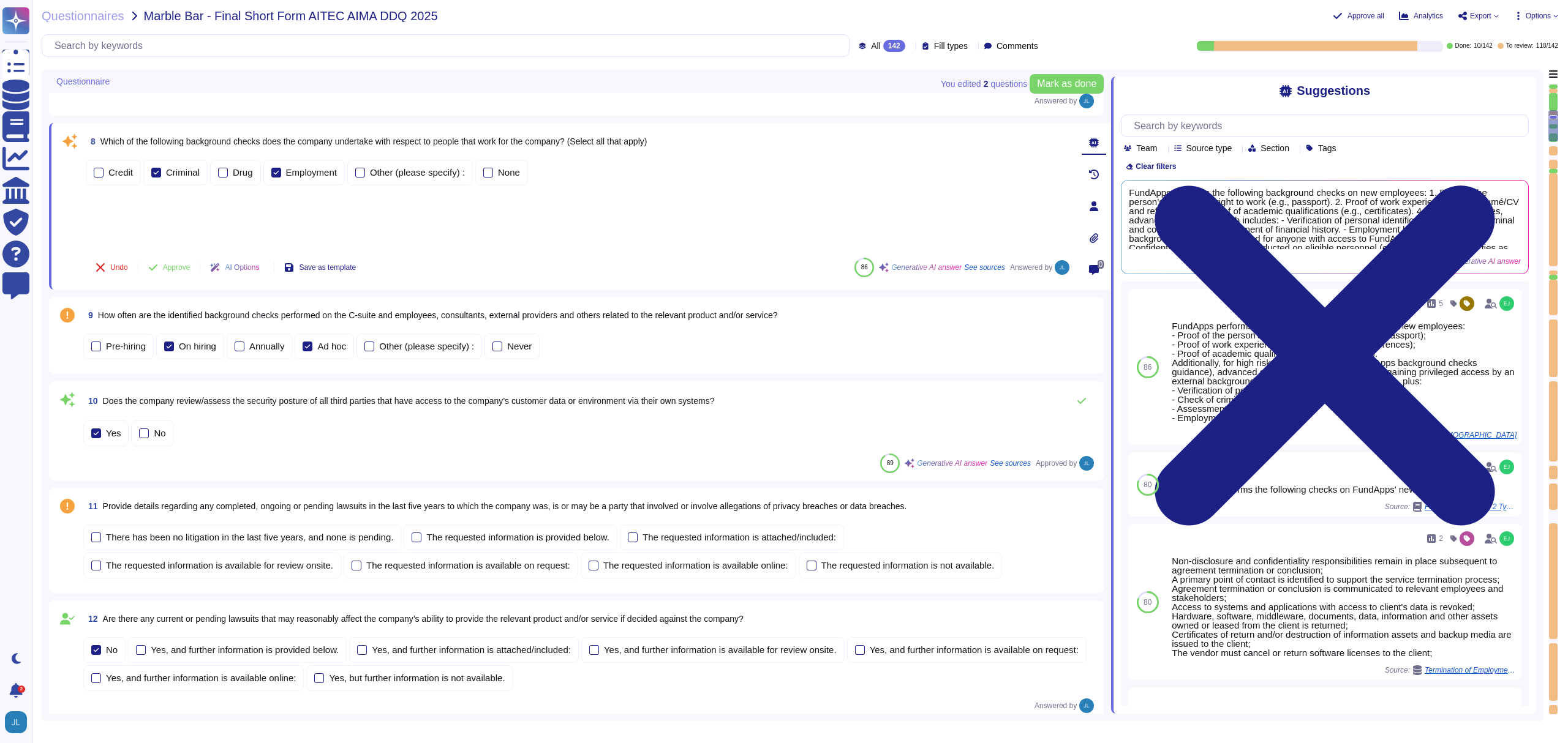
scroll to position [799, 0]
